Goal: Transaction & Acquisition: Purchase product/service

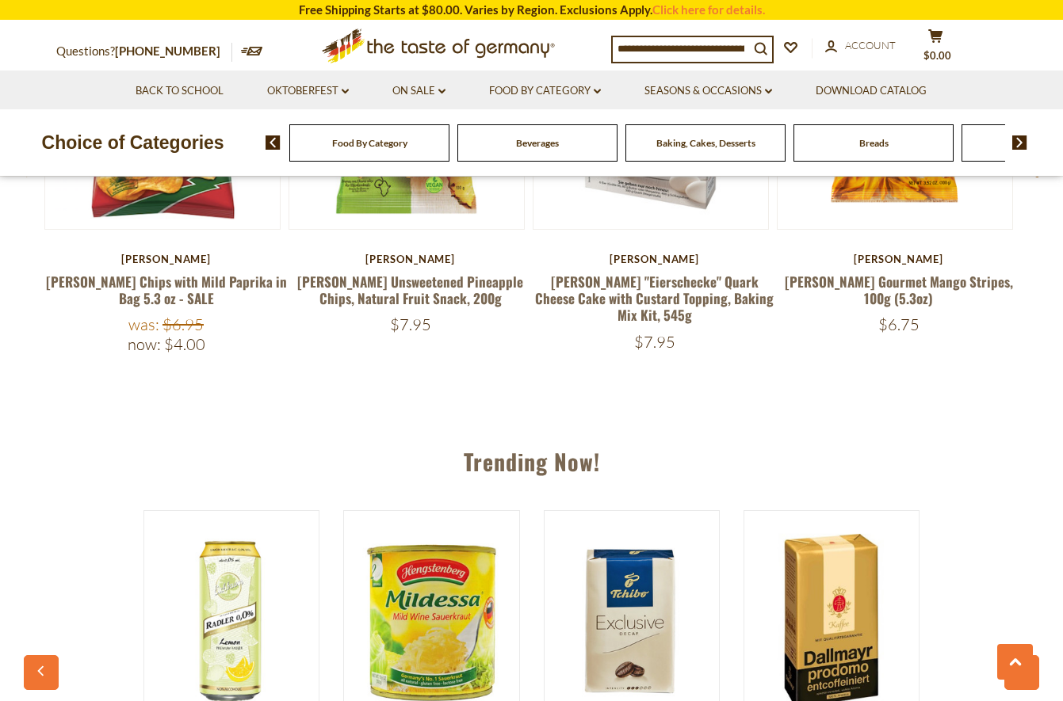
scroll to position [1331, 0]
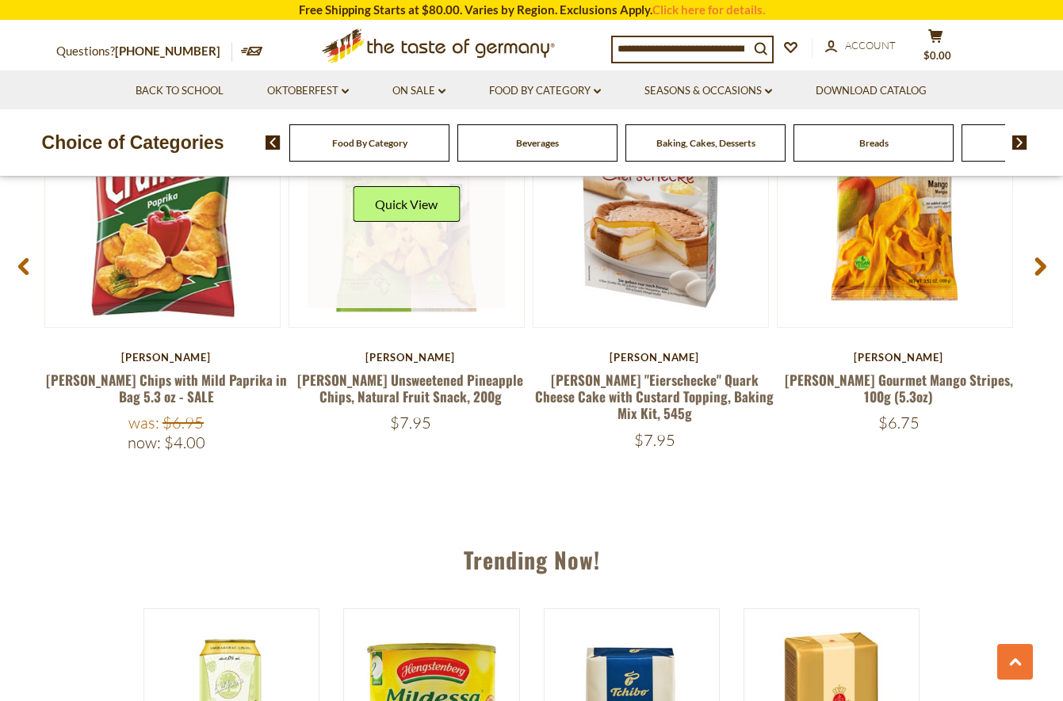
click at [407, 253] on link at bounding box center [405, 209] width 197 height 197
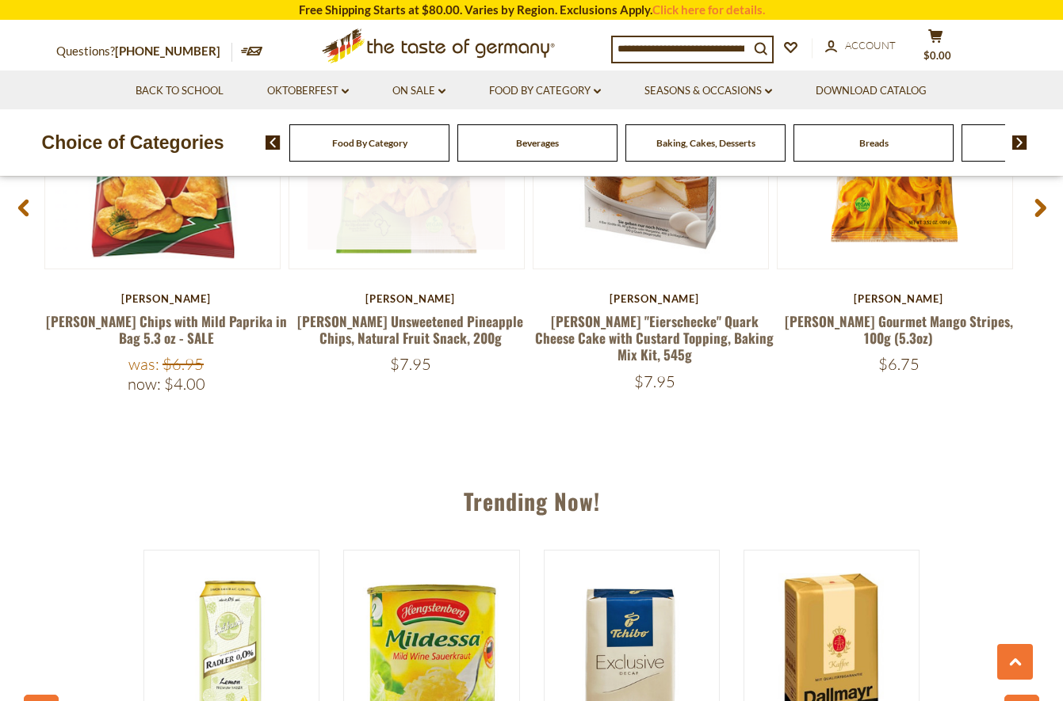
scroll to position [1490, 0]
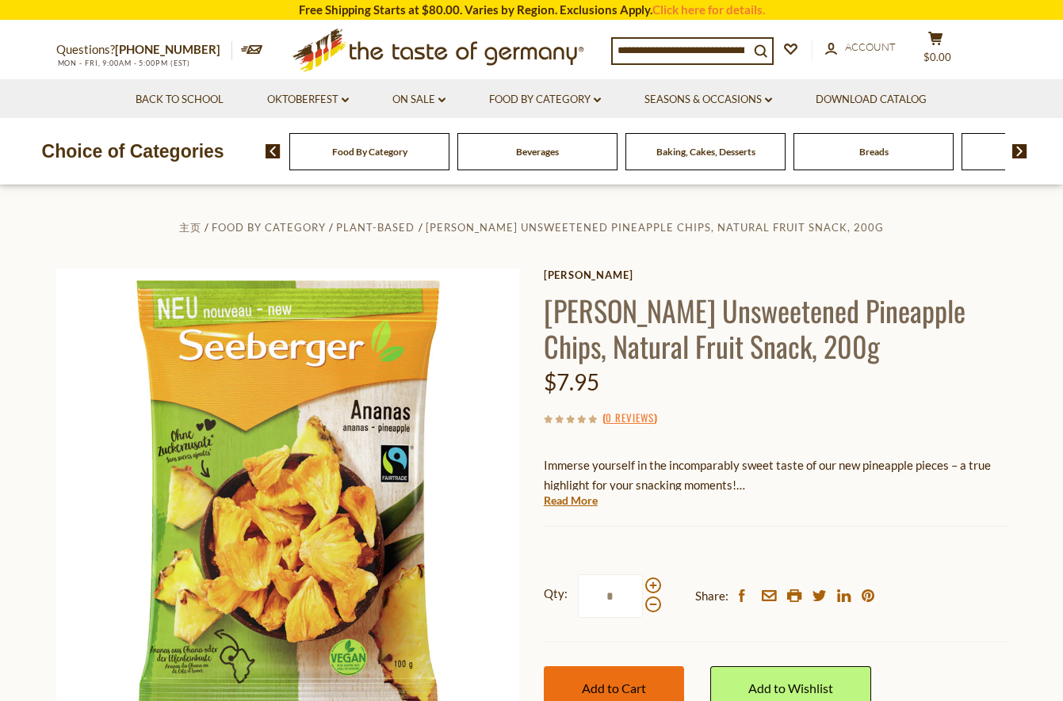
scroll to position [157, 0]
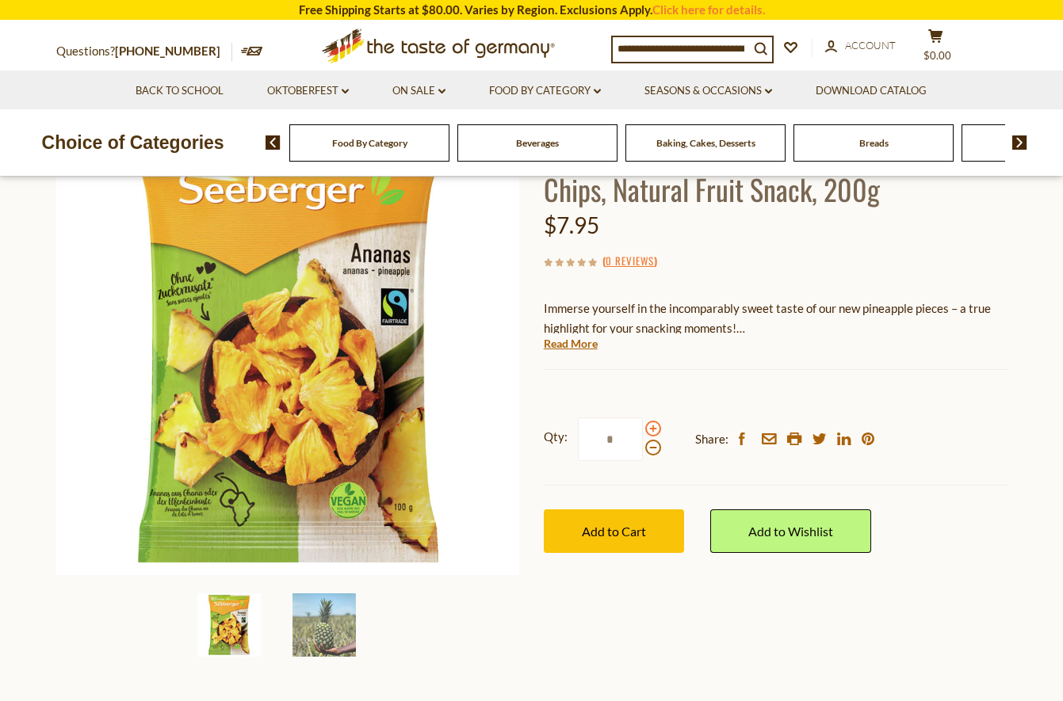
click at [655, 424] on span at bounding box center [653, 429] width 16 height 16
click at [643, 424] on input "*" at bounding box center [610, 440] width 65 height 44
click at [650, 430] on span at bounding box center [653, 429] width 16 height 16
click at [643, 430] on input "*" at bounding box center [610, 440] width 65 height 44
click at [650, 430] on span at bounding box center [653, 429] width 16 height 16
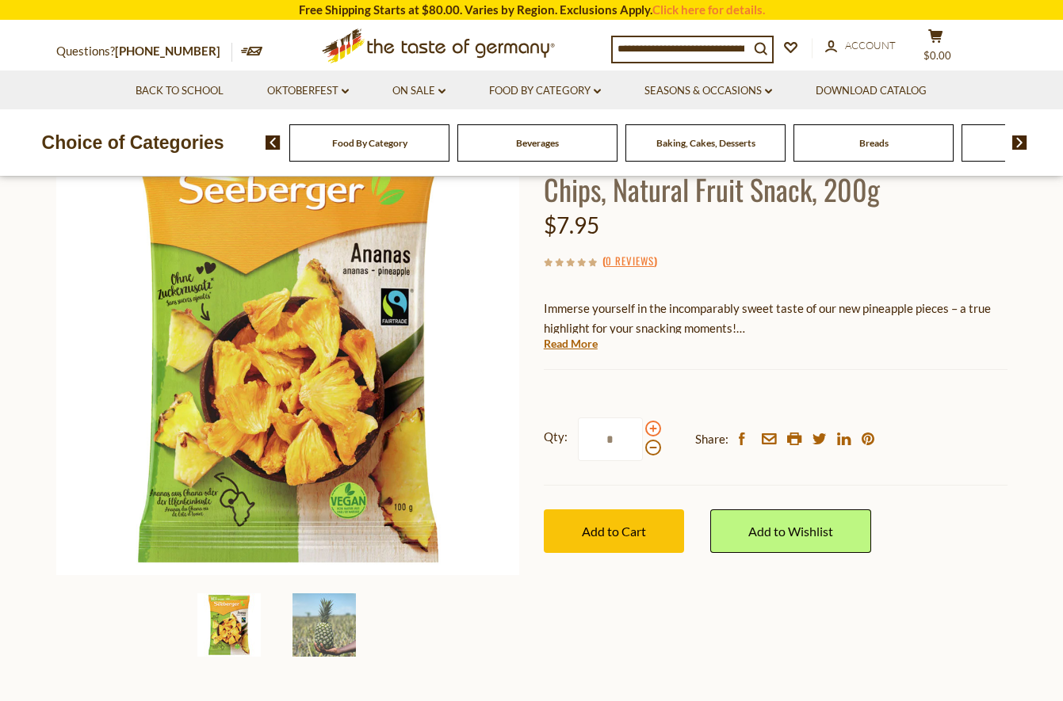
click at [643, 430] on input "*" at bounding box center [610, 440] width 65 height 44
click at [650, 430] on span at bounding box center [653, 429] width 16 height 16
click at [643, 430] on input "*" at bounding box center [610, 440] width 65 height 44
click at [650, 430] on span at bounding box center [653, 429] width 16 height 16
click at [643, 430] on input "*" at bounding box center [610, 440] width 65 height 44
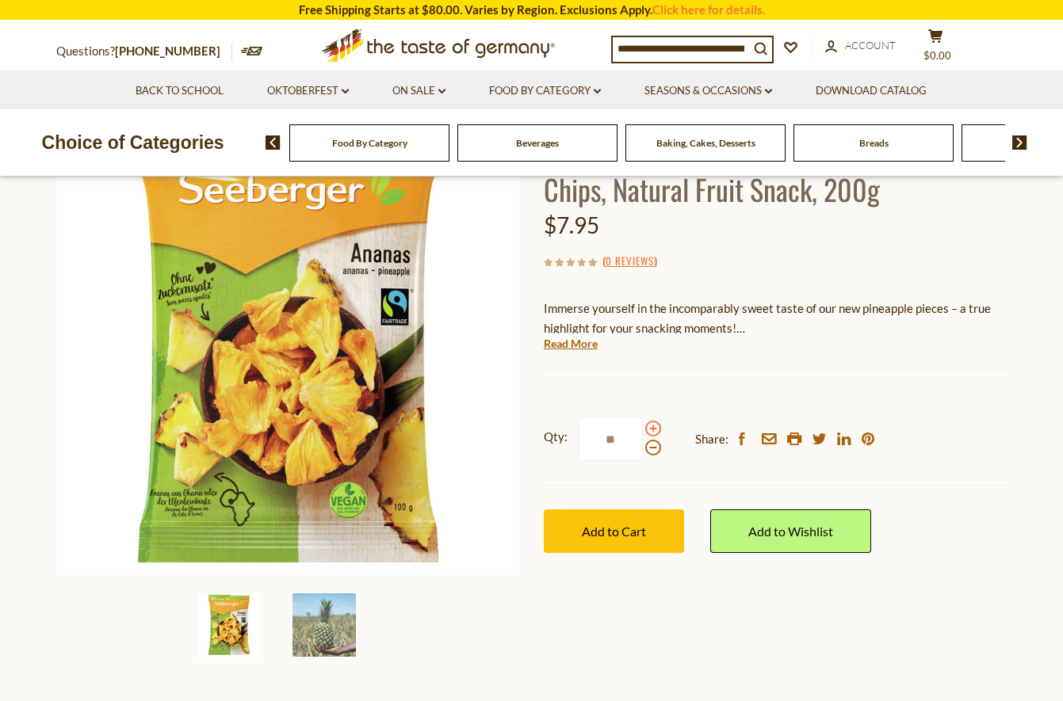
click at [650, 430] on span at bounding box center [653, 429] width 16 height 16
click at [643, 430] on input "**" at bounding box center [610, 440] width 65 height 44
click at [650, 430] on span at bounding box center [653, 429] width 16 height 16
click at [643, 430] on input "**" at bounding box center [610, 440] width 65 height 44
click at [650, 430] on span at bounding box center [653, 429] width 16 height 16
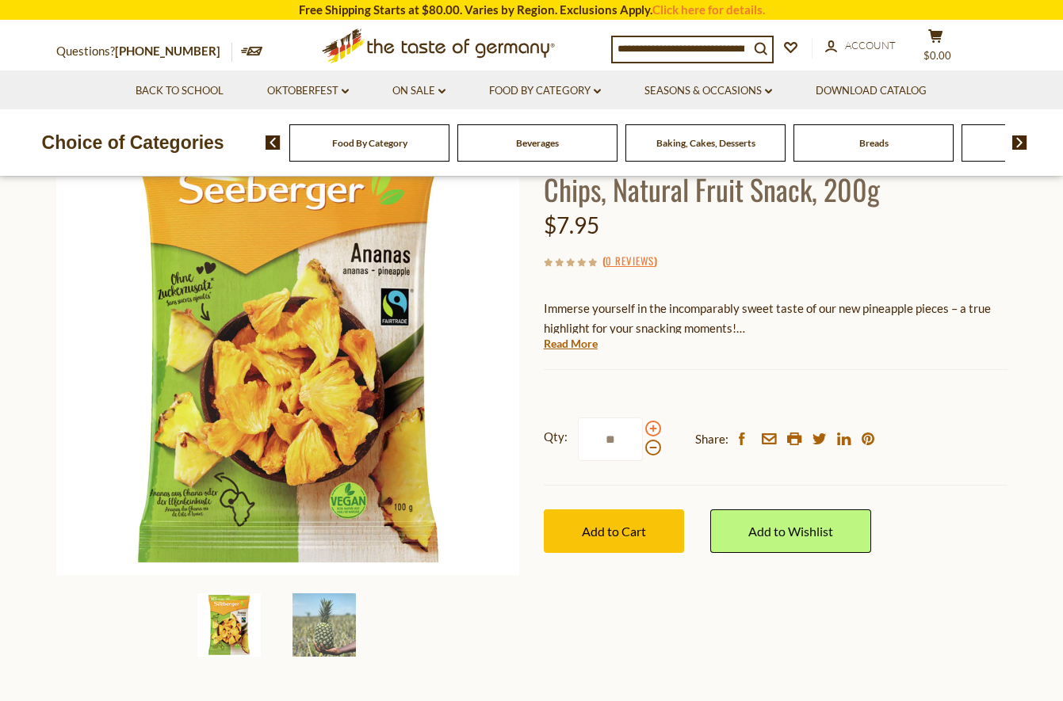
click at [643, 430] on input "**" at bounding box center [610, 440] width 65 height 44
click at [650, 430] on span at bounding box center [653, 429] width 16 height 16
click at [643, 430] on input "**" at bounding box center [610, 440] width 65 height 44
type input "**"
click at [611, 531] on span "Add to Cart" at bounding box center [614, 531] width 64 height 15
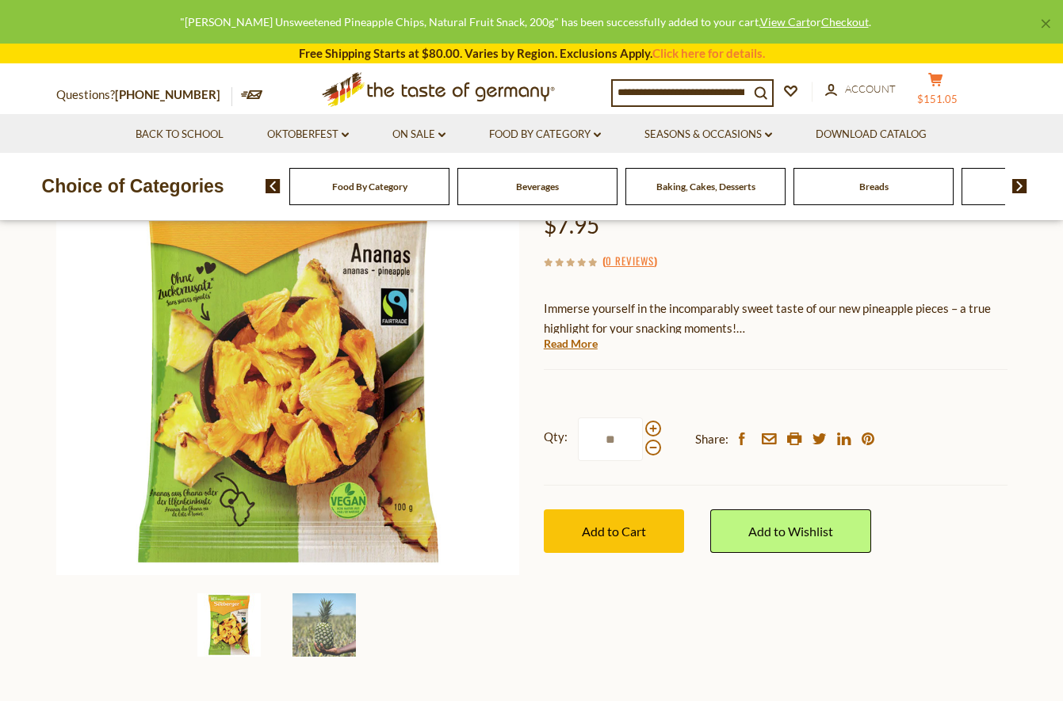
click at [943, 83] on icon "cart" at bounding box center [935, 79] width 15 height 13
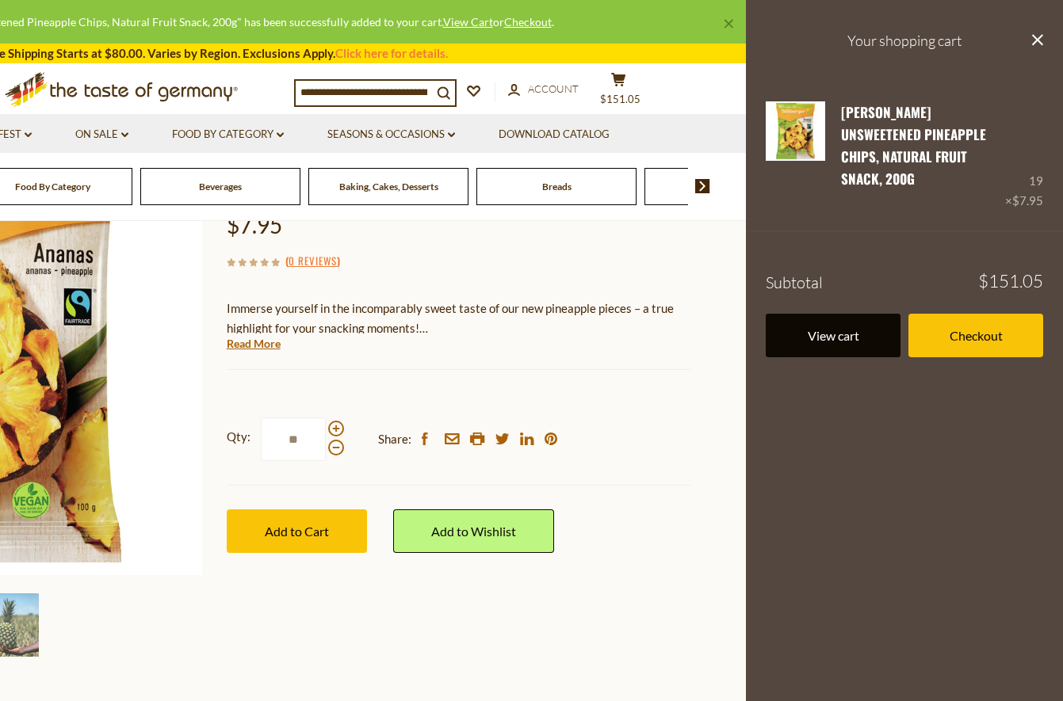
click at [826, 314] on link "View cart" at bounding box center [832, 336] width 135 height 44
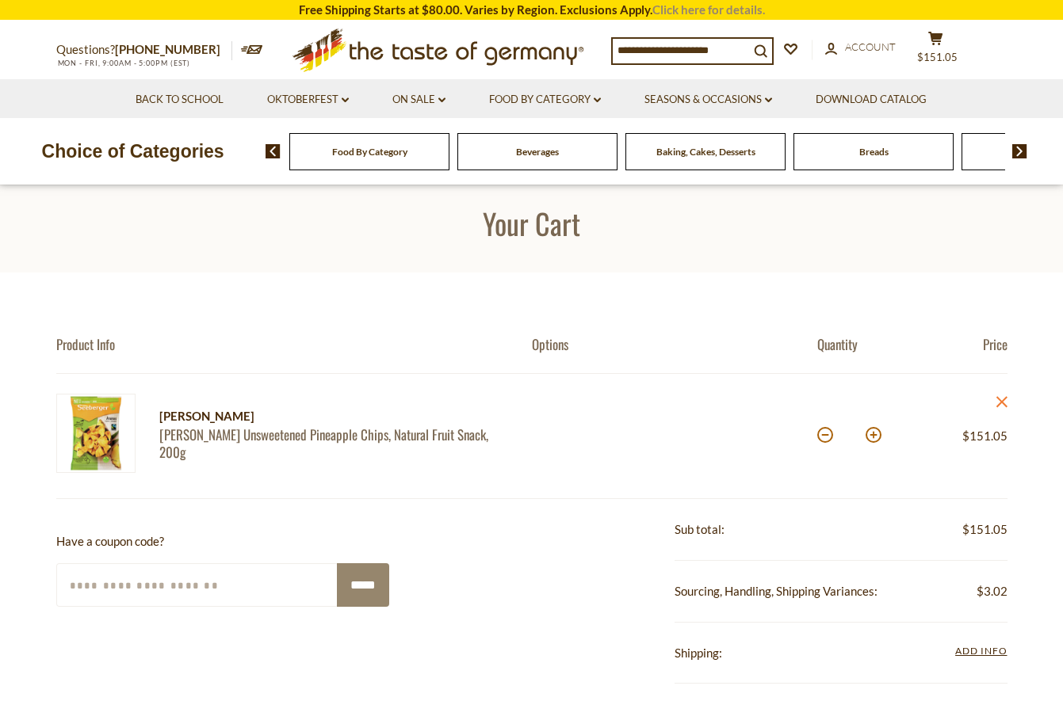
scroll to position [13, 0]
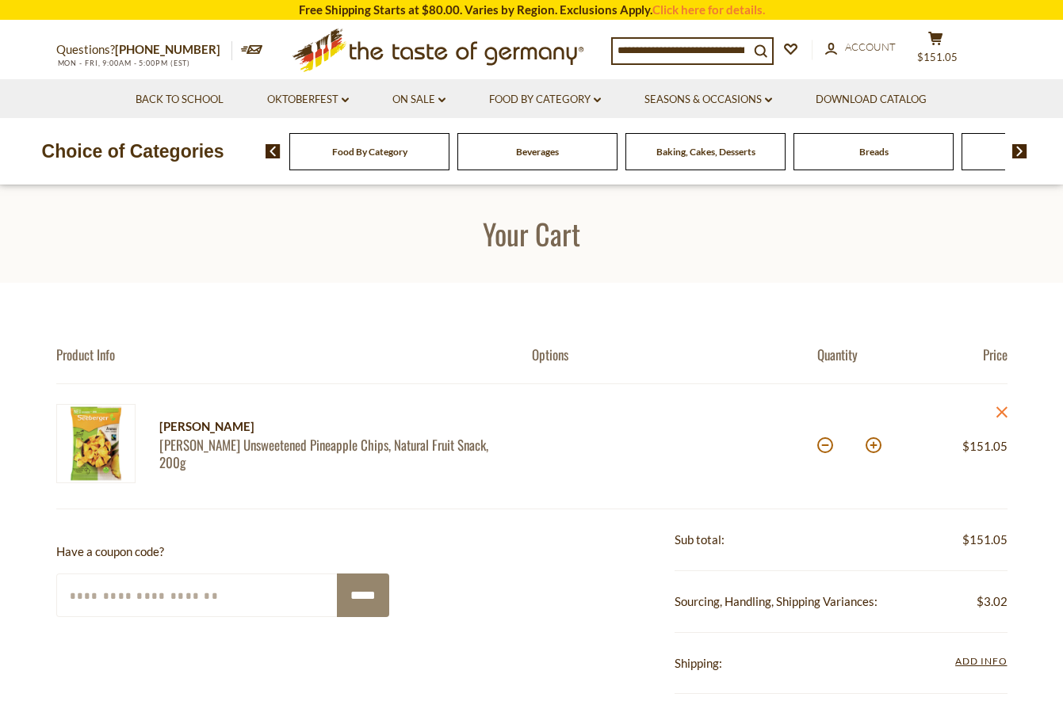
scroll to position [0, 0]
